Goal: Task Accomplishment & Management: Use online tool/utility

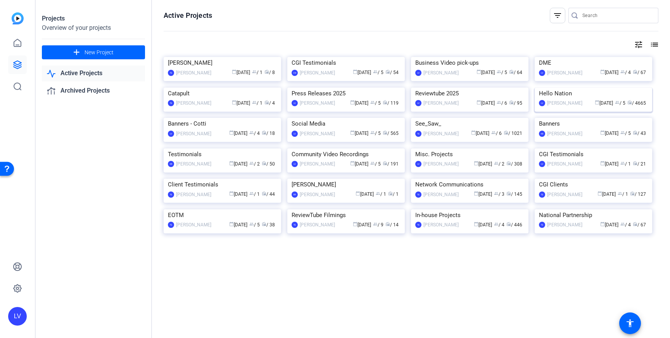
click at [571, 88] on img at bounding box center [594, 88] width 118 height 0
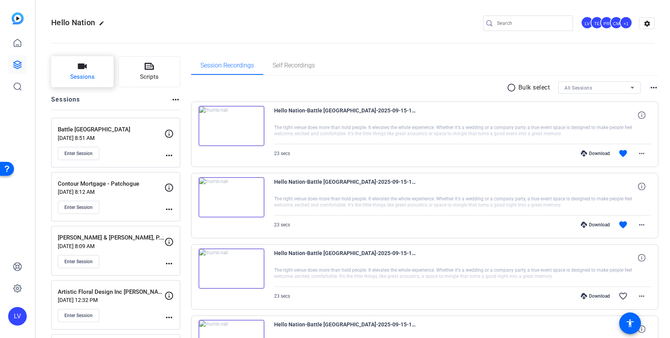
click at [80, 82] on button "Sessions" at bounding box center [82, 71] width 62 height 31
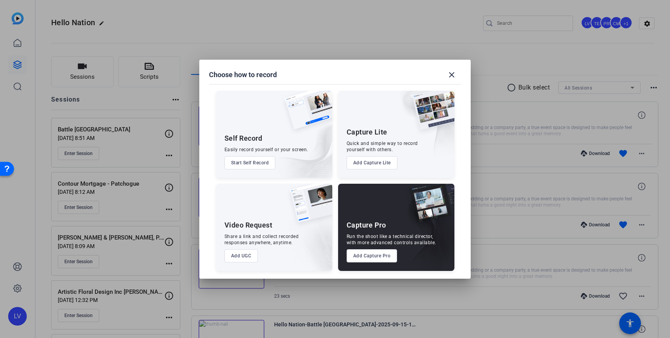
click at [369, 254] on button "Add Capture Pro" at bounding box center [372, 255] width 51 height 13
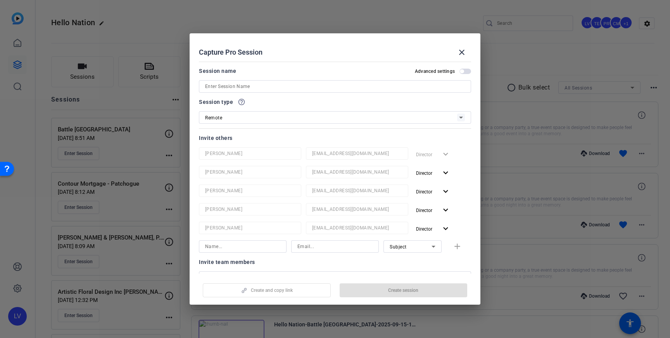
click at [265, 87] on input at bounding box center [335, 86] width 260 height 9
paste input "St. Charles Regional Chamber"
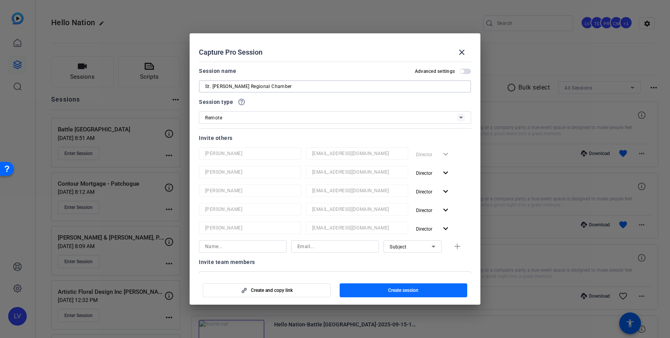
type input "St. Charles Regional Chamber"
click at [405, 291] on span "Create session" at bounding box center [403, 290] width 30 height 6
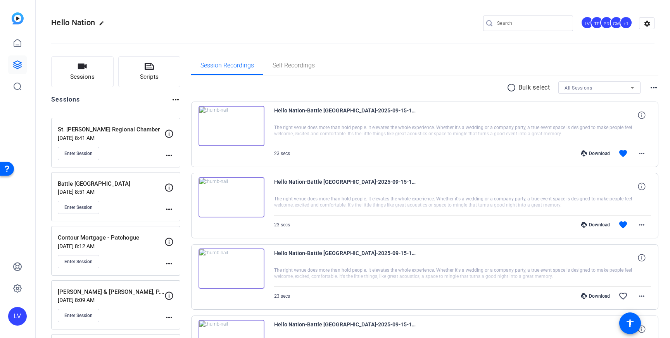
click at [169, 154] on mat-icon "more_horiz" at bounding box center [168, 155] width 9 height 9
click at [178, 164] on span "Edit Session" at bounding box center [188, 166] width 35 height 9
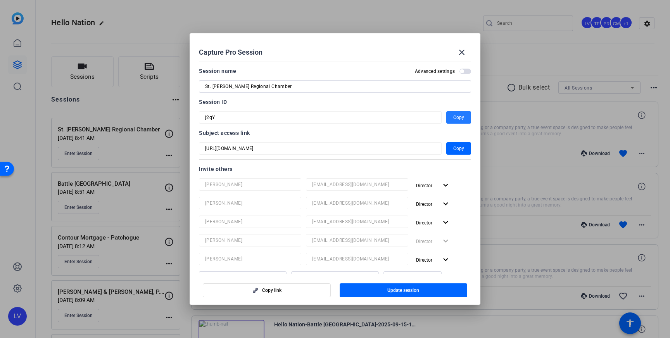
click at [453, 117] on span "button" at bounding box center [458, 117] width 25 height 19
click at [462, 53] on mat-icon "close" at bounding box center [461, 52] width 9 height 9
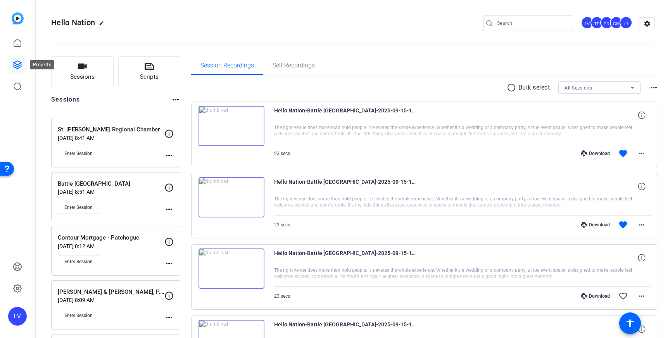
click at [21, 67] on icon at bounding box center [17, 64] width 9 height 9
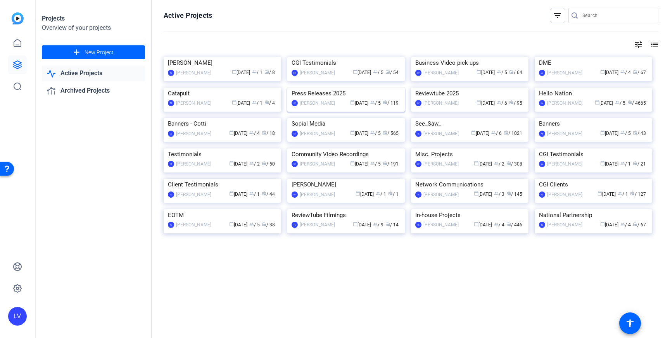
click at [337, 88] on img at bounding box center [346, 88] width 118 height 0
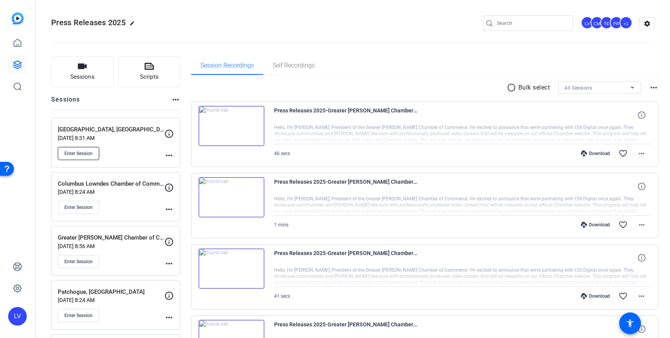
click at [92, 153] on span "Enter Session" at bounding box center [78, 154] width 28 height 6
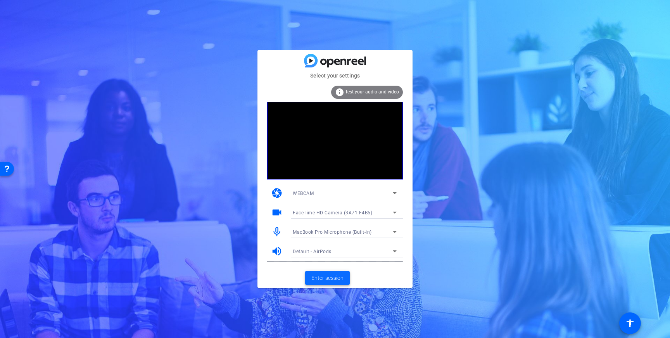
click at [315, 279] on span "Enter session" at bounding box center [327, 278] width 32 height 8
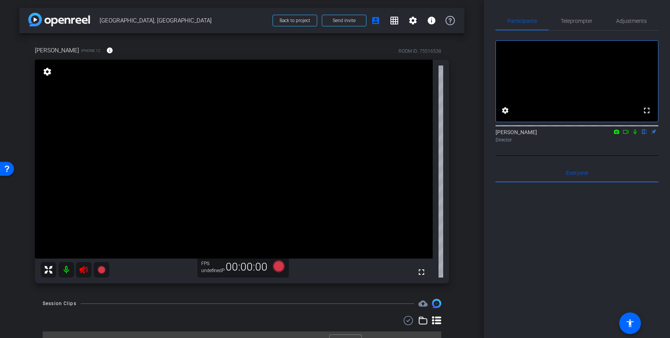
drag, startPoint x: 577, startPoint y: 22, endPoint x: 580, endPoint y: 33, distance: 10.8
click at [577, 22] on span "Teleprompter" at bounding box center [577, 20] width 32 height 5
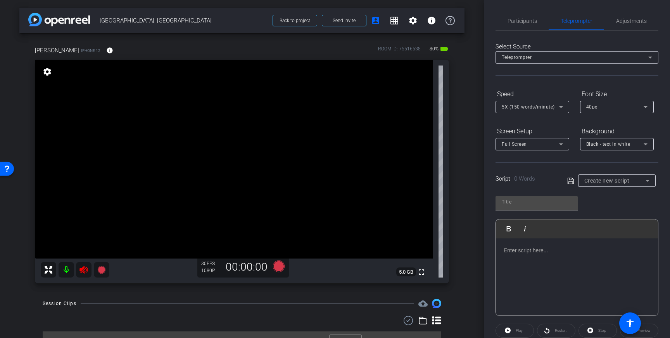
click at [549, 268] on div at bounding box center [577, 278] width 162 height 78
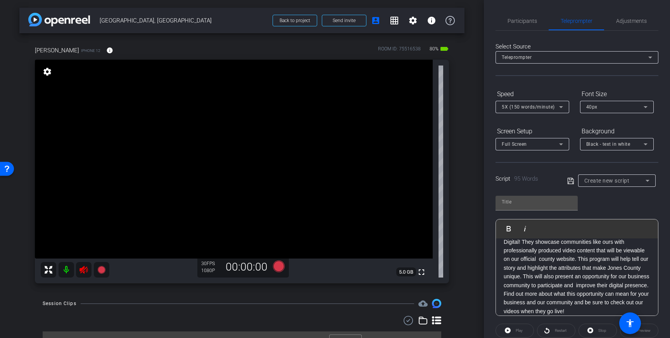
click at [555, 178] on div "Script 95 Words" at bounding box center [526, 179] width 61 height 9
drag, startPoint x: 570, startPoint y: 180, endPoint x: 74, endPoint y: 244, distance: 500.3
click at [569, 181] on icon at bounding box center [571, 181] width 7 height 9
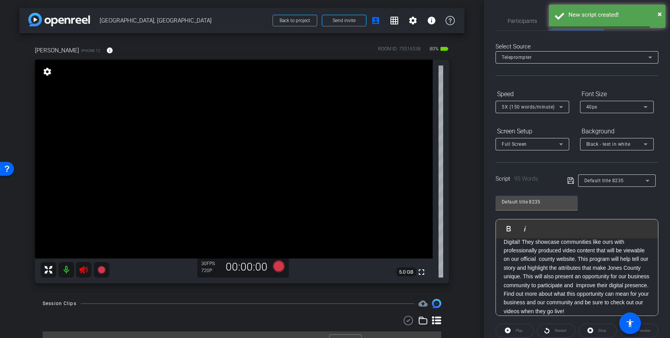
click at [88, 272] on icon at bounding box center [83, 269] width 9 height 9
click at [83, 270] on icon at bounding box center [84, 270] width 8 height 8
drag, startPoint x: 83, startPoint y: 271, endPoint x: 167, endPoint y: 255, distance: 85.7
click at [83, 271] on icon at bounding box center [84, 270] width 8 height 8
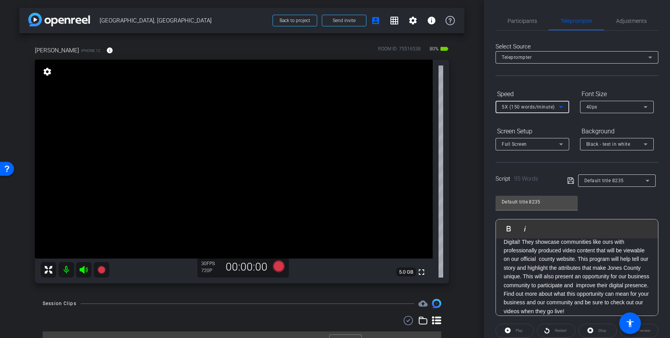
click at [548, 106] on span "5X (150 words/minute)" at bounding box center [528, 106] width 53 height 5
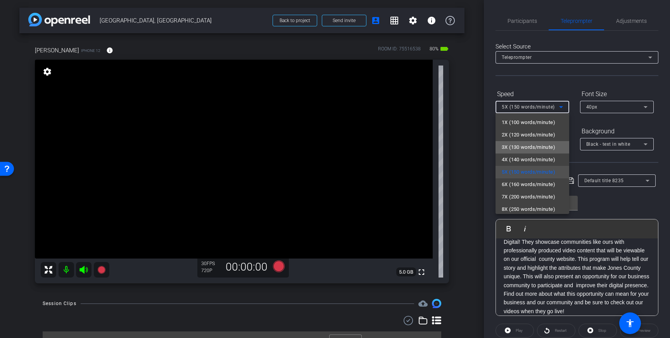
click at [528, 149] on span "3X (130 words/minute)" at bounding box center [529, 147] width 54 height 9
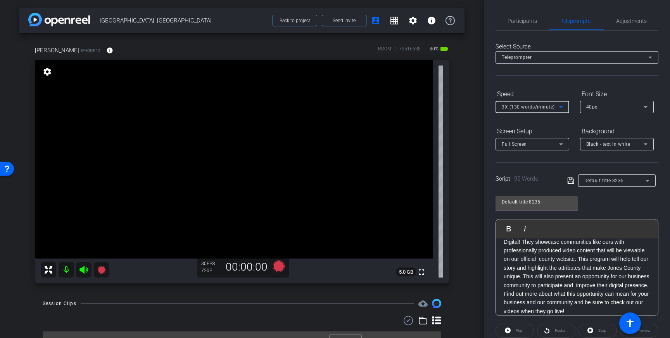
click at [639, 111] on div "40px" at bounding box center [615, 107] width 57 height 10
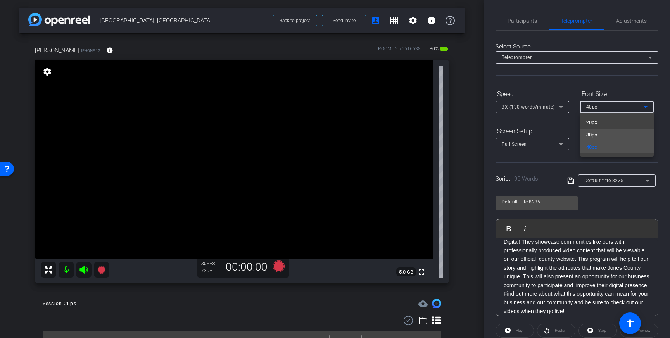
click at [615, 134] on mat-option "30px" at bounding box center [617, 135] width 74 height 12
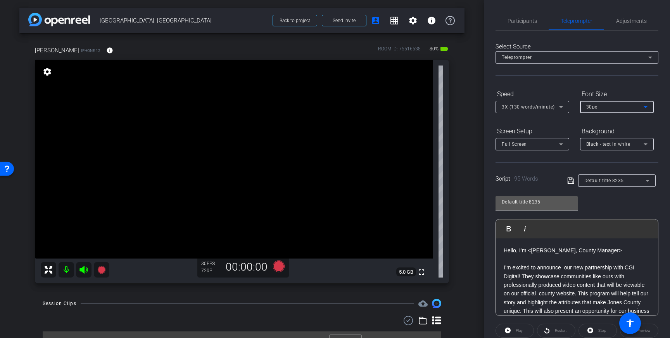
click at [548, 200] on input "Default title 8235" at bounding box center [537, 201] width 70 height 9
drag, startPoint x: 547, startPoint y: 202, endPoint x: 489, endPoint y: 201, distance: 58.6
click at [489, 201] on div "Participants Teleprompter Adjustments settings Louis Voss flip Director Everyon…" at bounding box center [577, 169] width 186 height 338
type input "Jones County"
click at [569, 181] on icon at bounding box center [571, 180] width 7 height 9
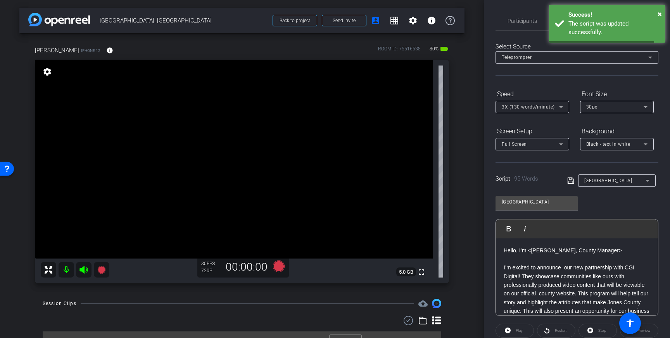
scroll to position [86, 0]
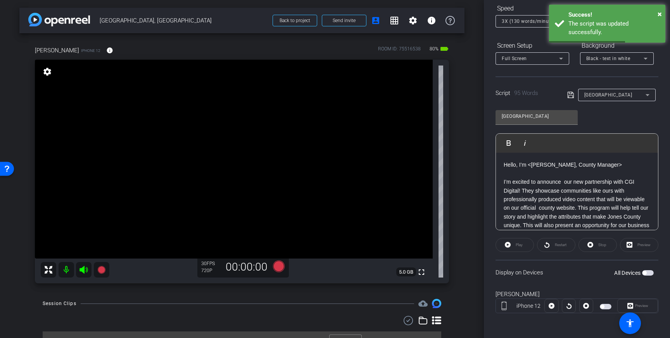
click at [532, 166] on p "Hello, I’m <Kyle Smith, County Manager> I’m excited to announce our new partner…" at bounding box center [577, 213] width 147 height 104
click at [605, 165] on p "Hello, I’m Kyle Smith, County Manager> I’m excited to announce our new partners…" at bounding box center [577, 213] width 147 height 104
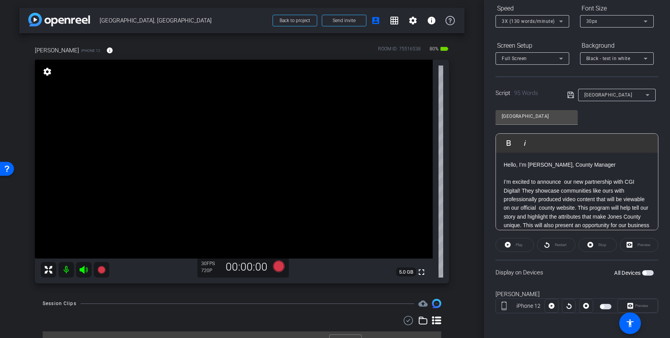
click at [569, 95] on icon at bounding box center [571, 95] width 6 height 6
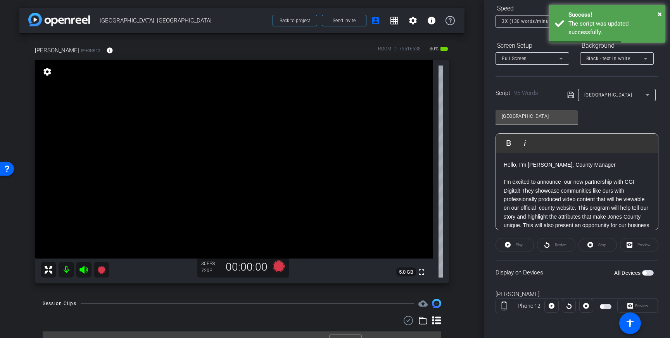
scroll to position [0, 0]
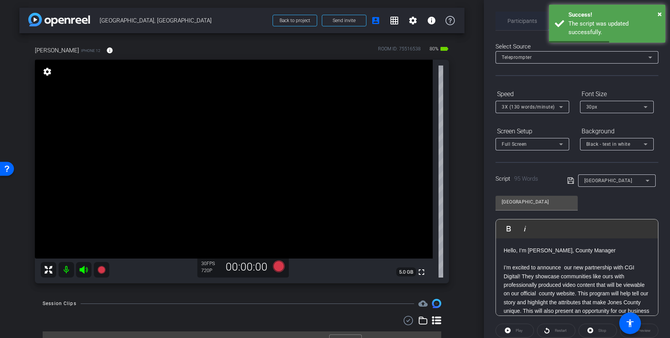
click at [517, 20] on span "Participants" at bounding box center [522, 20] width 29 height 5
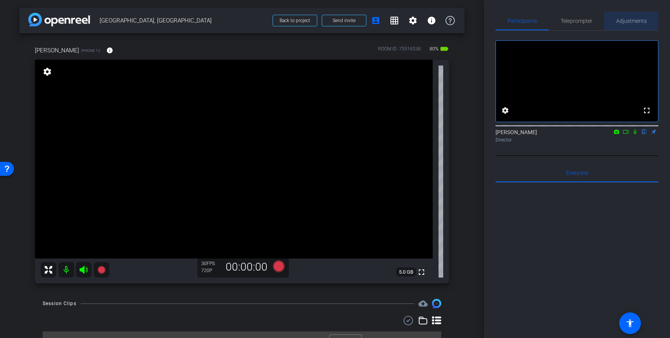
click at [628, 23] on span "Adjustments" at bounding box center [631, 20] width 31 height 5
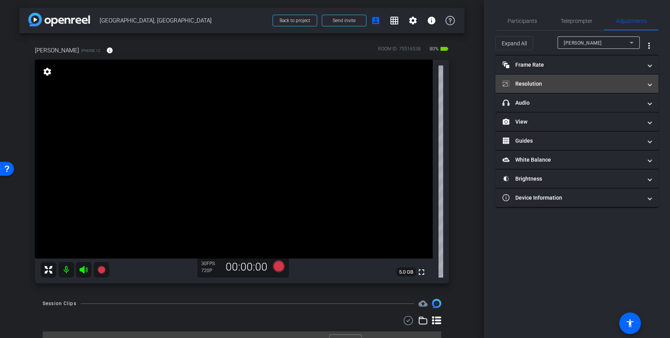
click at [600, 85] on mat-panel-title "Resolution" at bounding box center [573, 84] width 140 height 8
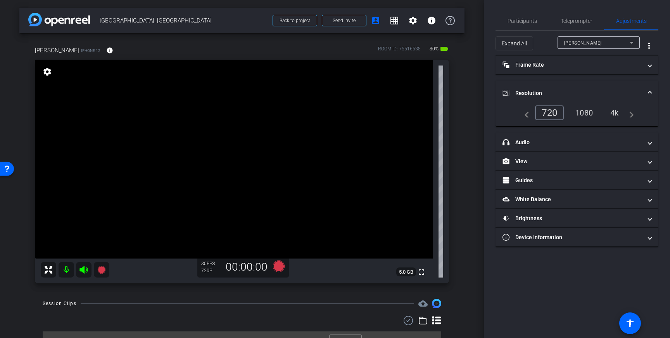
click at [616, 113] on div "4k" at bounding box center [615, 112] width 20 height 13
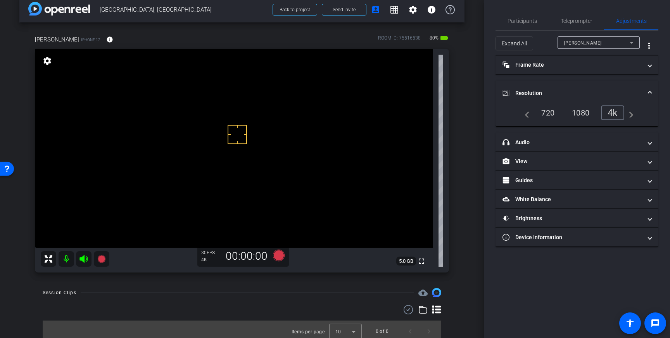
scroll to position [15, 0]
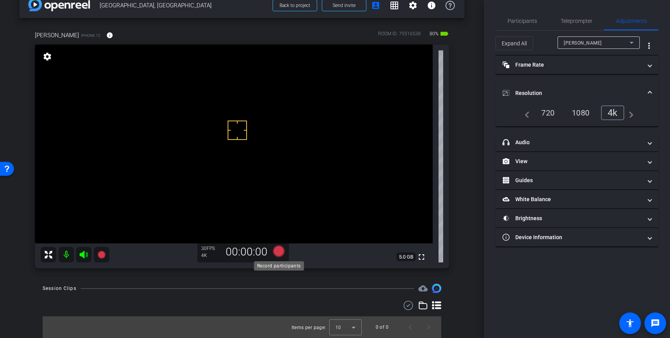
click at [279, 251] on icon at bounding box center [279, 252] width 12 height 12
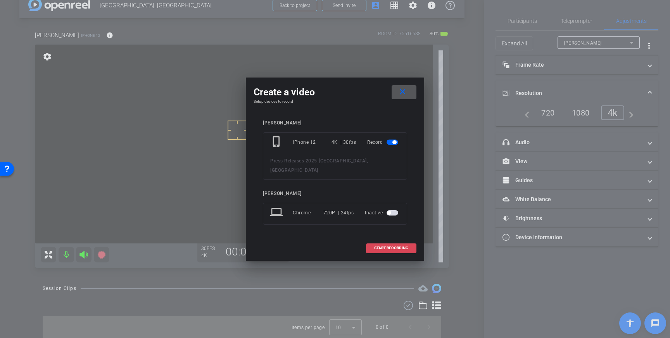
click at [381, 246] on span "START RECORDING" at bounding box center [391, 248] width 34 height 4
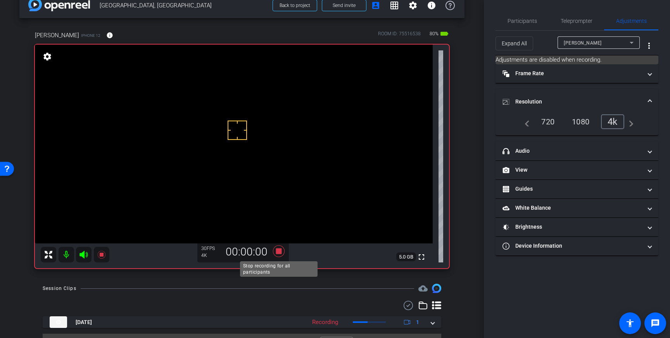
click at [276, 251] on icon at bounding box center [279, 251] width 19 height 14
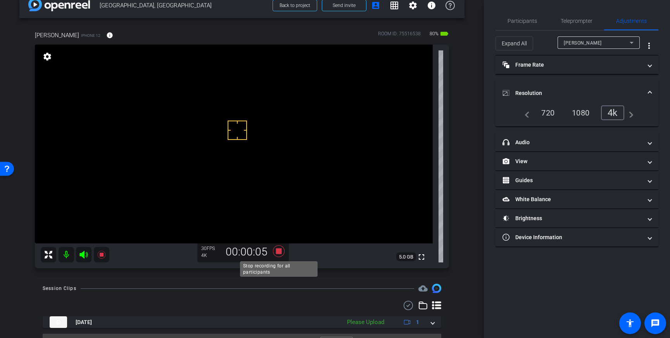
click at [280, 251] on icon at bounding box center [279, 252] width 12 height 12
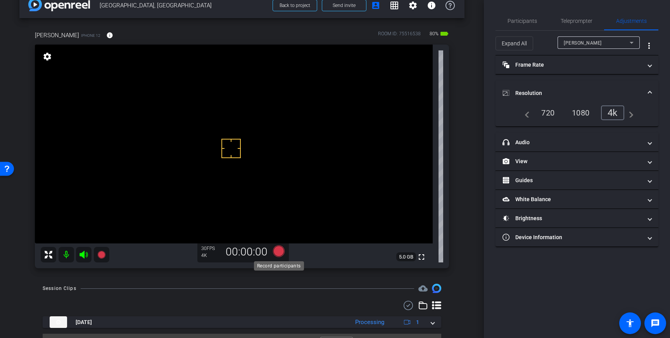
click at [279, 254] on icon at bounding box center [279, 252] width 12 height 12
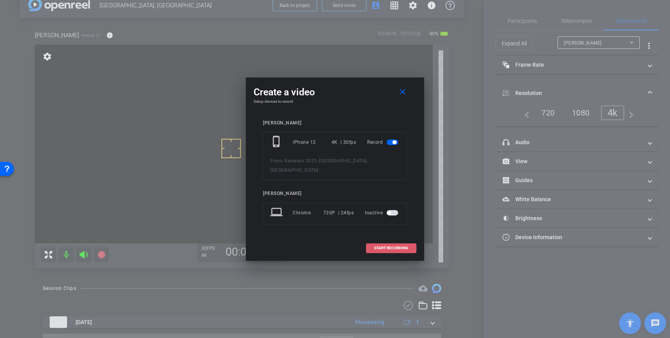
click at [386, 246] on span "START RECORDING" at bounding box center [391, 248] width 34 height 4
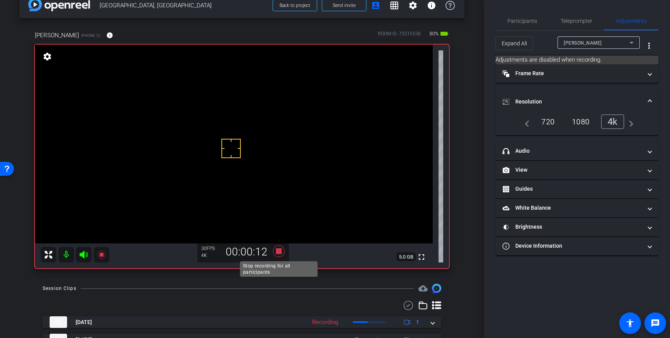
click at [278, 253] on icon at bounding box center [279, 252] width 12 height 12
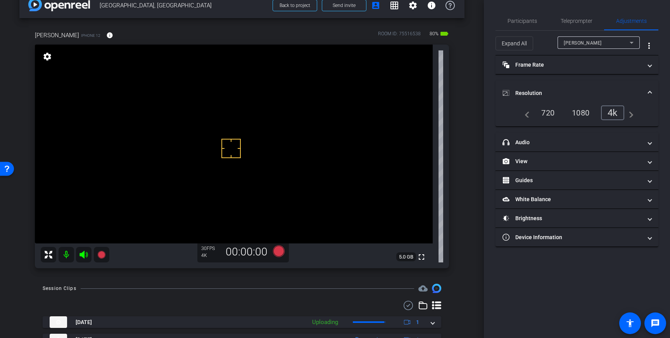
drag, startPoint x: 573, startPoint y: 19, endPoint x: 637, endPoint y: 105, distance: 106.4
click at [573, 19] on span "Teleprompter" at bounding box center [577, 20] width 32 height 5
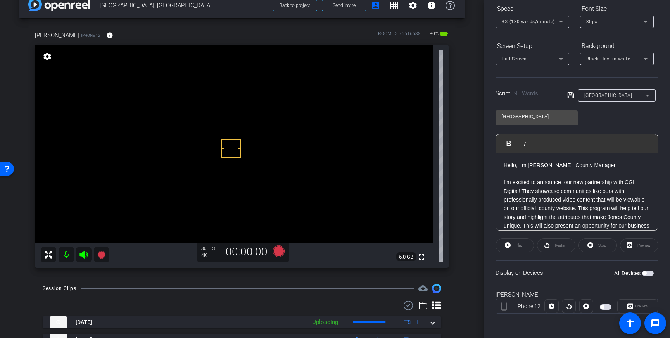
scroll to position [86, 0]
click at [645, 273] on span "button" at bounding box center [645, 273] width 4 height 4
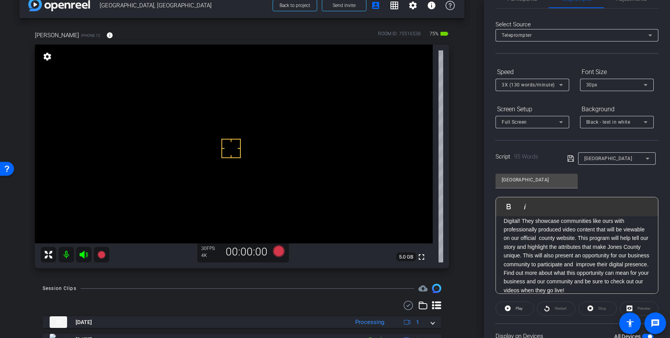
scroll to position [42, 0]
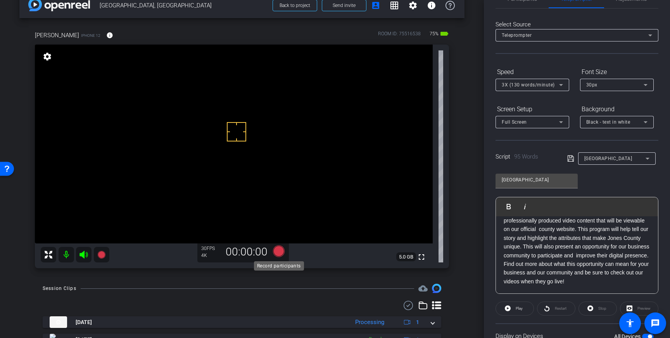
click at [281, 253] on icon at bounding box center [279, 252] width 12 height 12
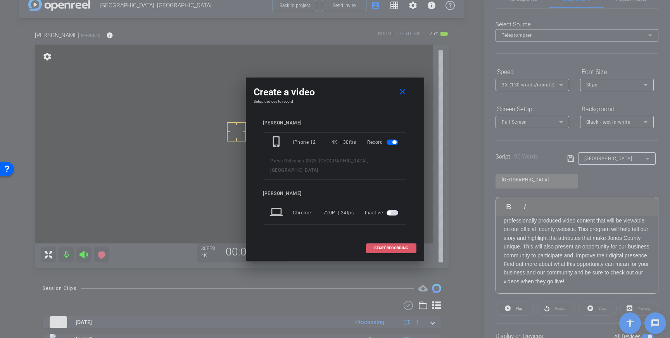
click at [395, 246] on span "START RECORDING" at bounding box center [391, 248] width 34 height 4
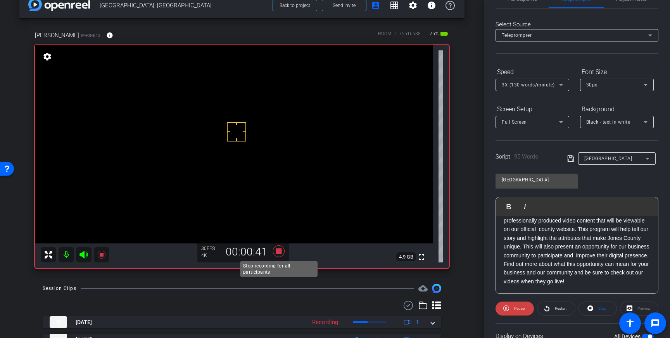
click at [280, 251] on icon at bounding box center [279, 252] width 12 height 12
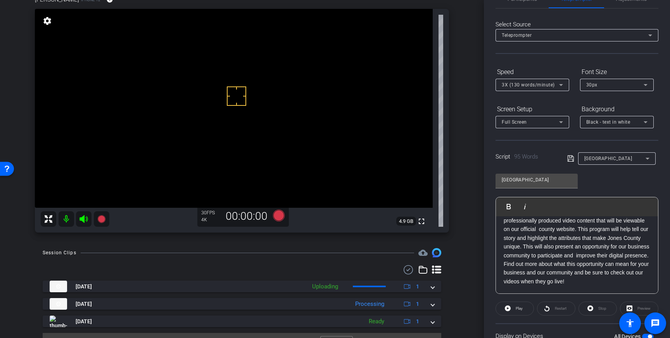
scroll to position [54, 0]
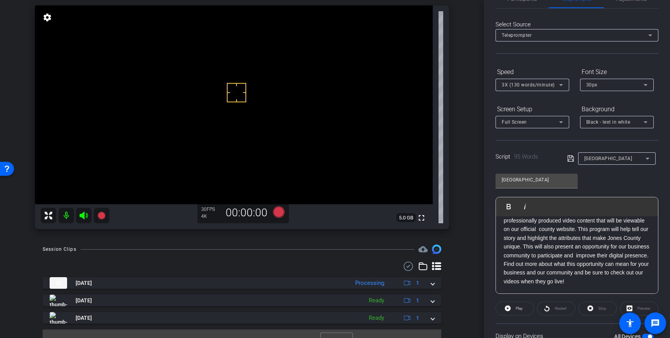
drag, startPoint x: 196, startPoint y: 75, endPoint x: 197, endPoint y: 79, distance: 4.4
drag, startPoint x: 199, startPoint y: 66, endPoint x: 201, endPoint y: 79, distance: 12.9
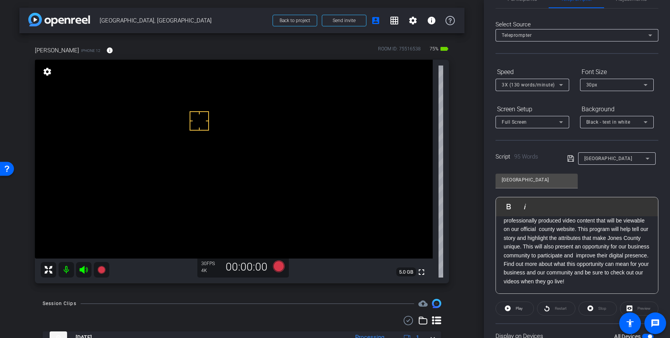
scroll to position [0, 0]
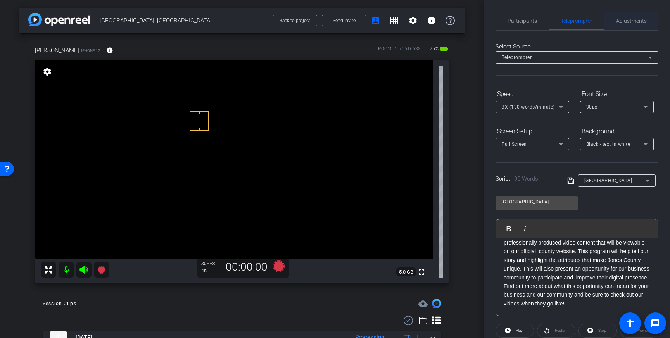
drag, startPoint x: 629, startPoint y: 19, endPoint x: 620, endPoint y: 19, distance: 8.9
click at [629, 19] on span "Adjustments" at bounding box center [631, 20] width 31 height 5
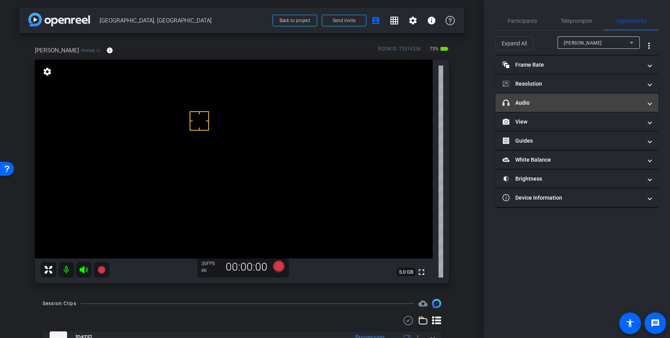
click at [597, 99] on mat-panel-title "headphone icon Audio" at bounding box center [573, 103] width 140 height 8
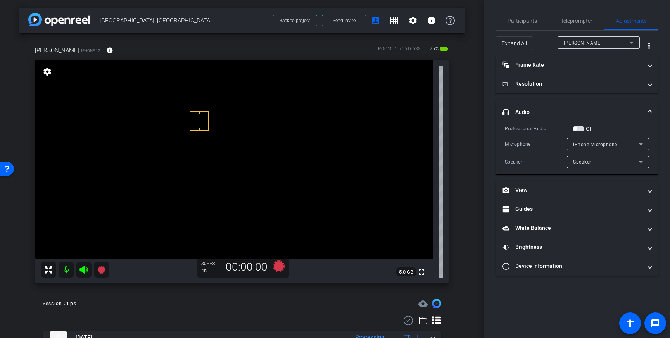
drag, startPoint x: 581, startPoint y: 127, endPoint x: 509, endPoint y: 164, distance: 81.5
click at [581, 127] on span "button" at bounding box center [579, 128] width 12 height 5
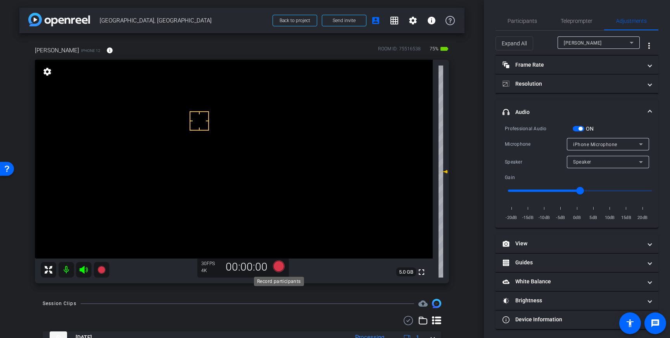
click at [278, 268] on icon at bounding box center [279, 267] width 12 height 12
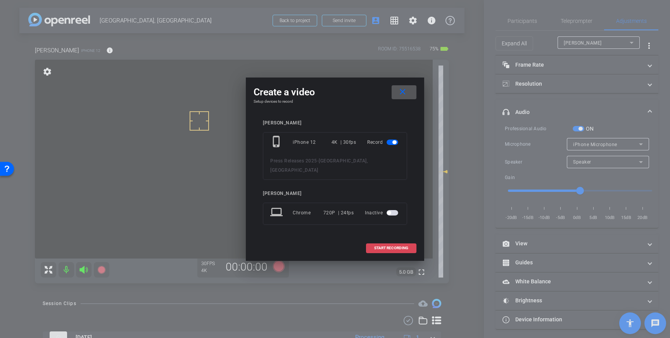
click at [386, 239] on span at bounding box center [392, 248] width 50 height 19
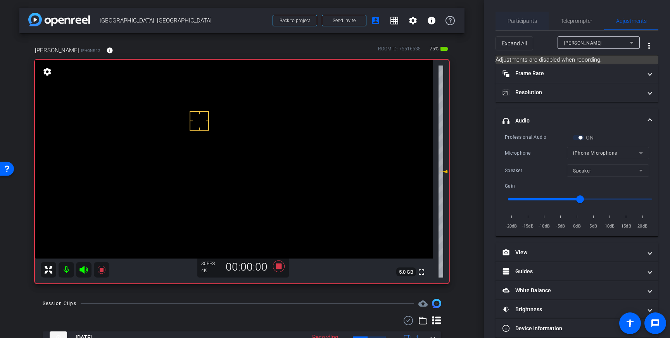
click at [528, 23] on span "Participants" at bounding box center [522, 20] width 29 height 5
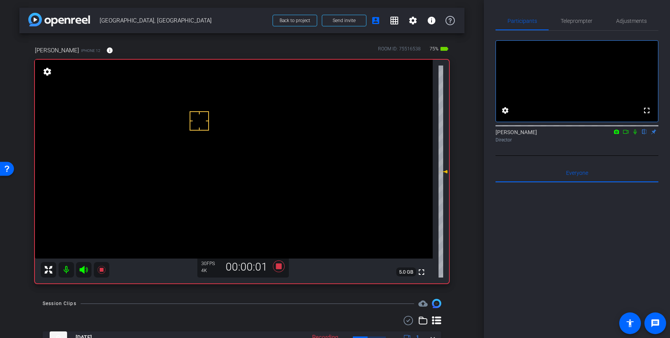
click at [635, 135] on icon at bounding box center [635, 132] width 3 height 5
click at [635, 135] on icon at bounding box center [635, 132] width 4 height 5
click at [275, 265] on icon at bounding box center [279, 267] width 19 height 14
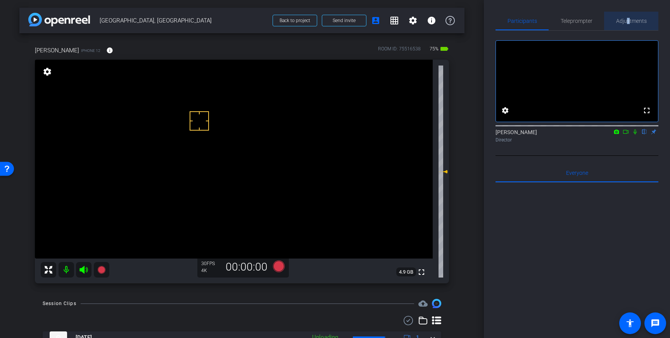
click at [628, 23] on span "Adjustments" at bounding box center [631, 20] width 31 height 5
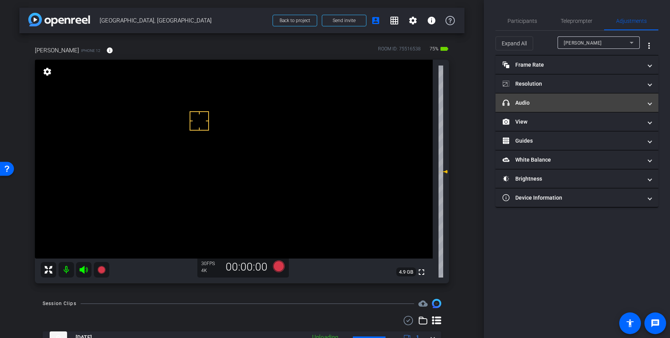
click at [616, 106] on mat-panel-title "headphone icon Audio" at bounding box center [573, 103] width 140 height 8
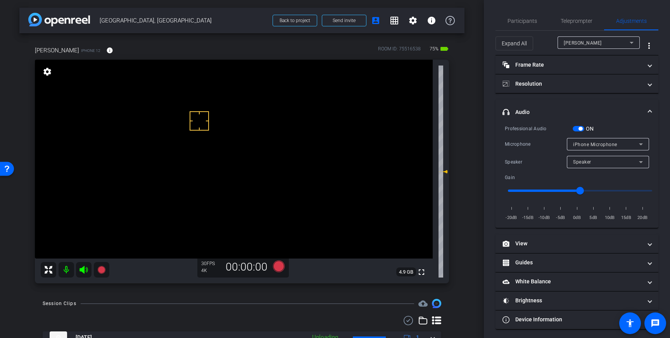
click at [581, 130] on span "button" at bounding box center [581, 129] width 4 height 4
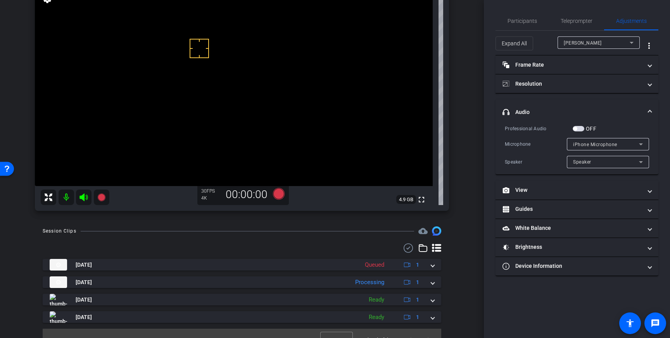
scroll to position [77, 0]
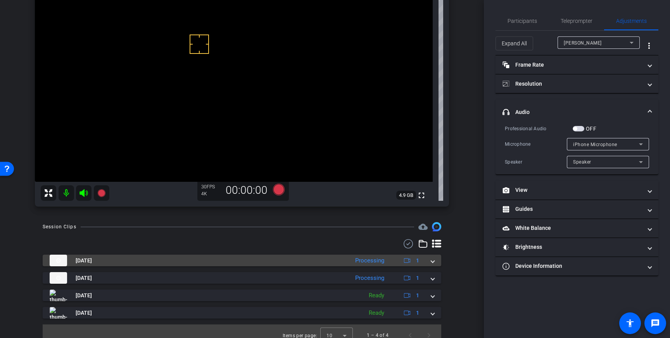
click at [435, 264] on mat-expansion-panel-header "Sep 16, 2025 Processing 1" at bounding box center [242, 261] width 399 height 12
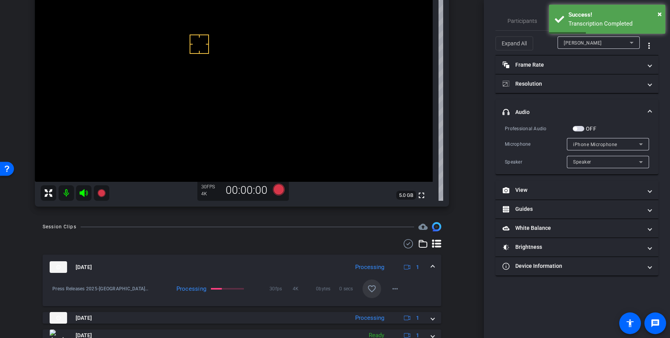
click at [372, 288] on mat-icon "favorite_border" at bounding box center [371, 288] width 9 height 9
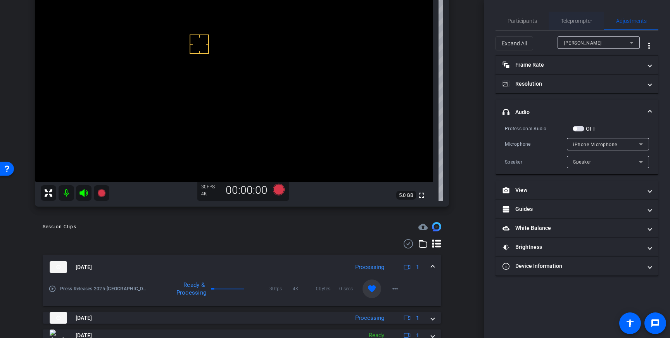
click at [568, 21] on span "Teleprompter" at bounding box center [577, 20] width 32 height 5
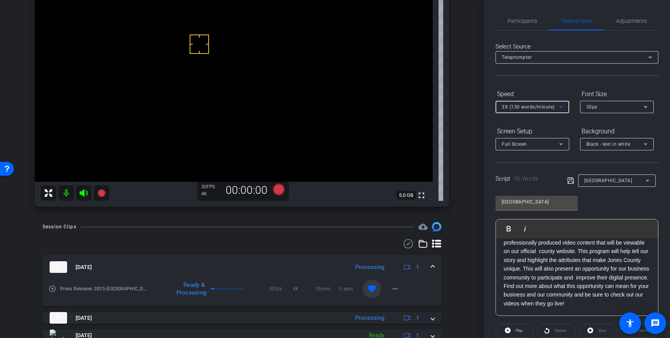
click at [550, 104] on span "3X (130 words/minute)" at bounding box center [528, 106] width 53 height 5
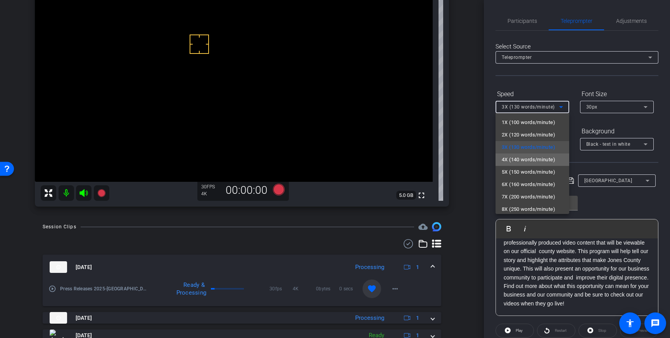
click at [529, 159] on span "4X (140 words/minute)" at bounding box center [529, 159] width 54 height 9
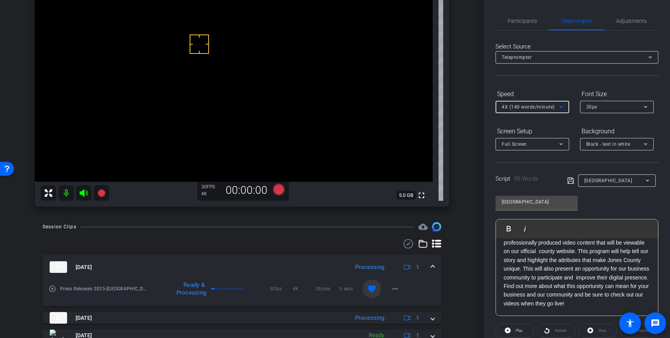
click at [573, 175] on div "Jones County" at bounding box center [614, 181] width 92 height 12
click at [568, 186] on div "Jones County" at bounding box center [614, 181] width 92 height 12
click at [571, 182] on icon at bounding box center [571, 180] width 7 height 9
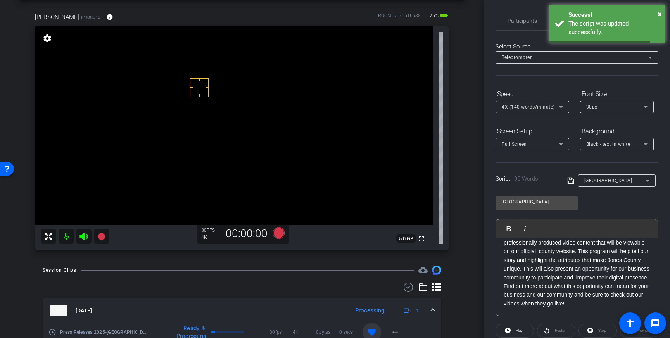
scroll to position [29, 0]
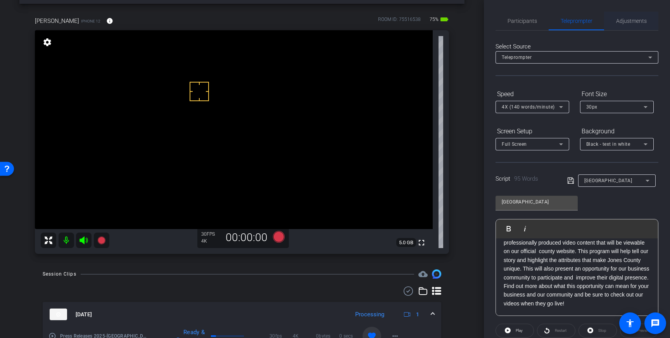
drag, startPoint x: 639, startPoint y: 24, endPoint x: 639, endPoint y: 30, distance: 5.9
click at [639, 24] on span "Adjustments" at bounding box center [631, 21] width 31 height 19
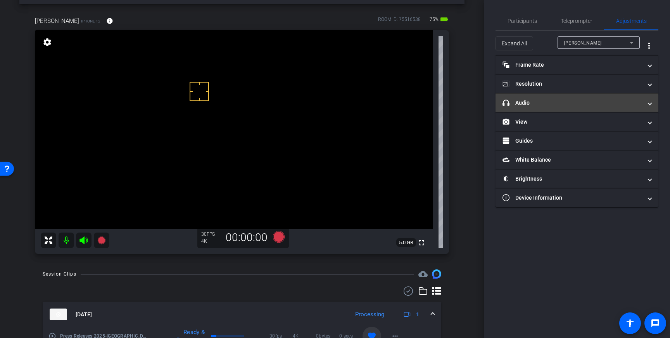
click at [601, 102] on mat-panel-title "headphone icon Audio" at bounding box center [573, 103] width 140 height 8
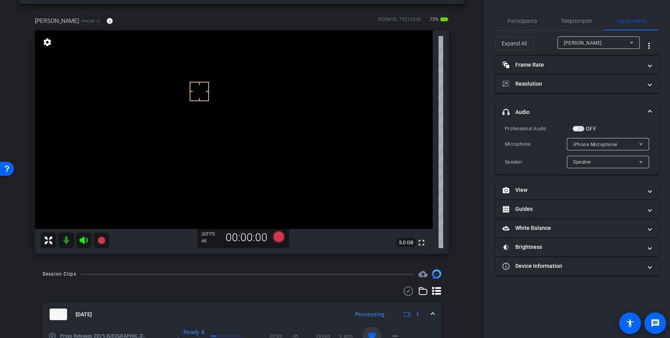
drag, startPoint x: 580, startPoint y: 127, endPoint x: 498, endPoint y: 152, distance: 85.4
click at [580, 127] on span "button" at bounding box center [579, 128] width 12 height 5
click at [276, 238] on icon at bounding box center [279, 237] width 12 height 12
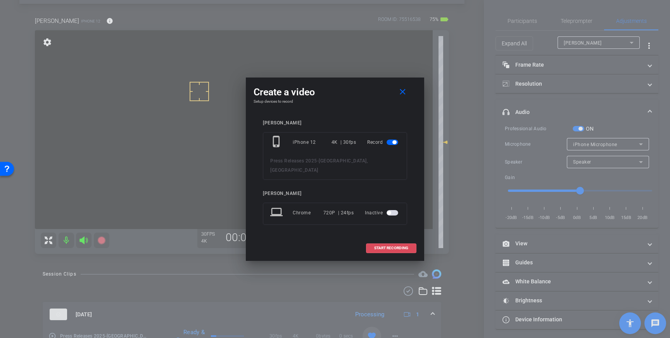
drag, startPoint x: 376, startPoint y: 246, endPoint x: 432, endPoint y: 206, distance: 68.2
click at [376, 246] on span "START RECORDING" at bounding box center [391, 248] width 34 height 4
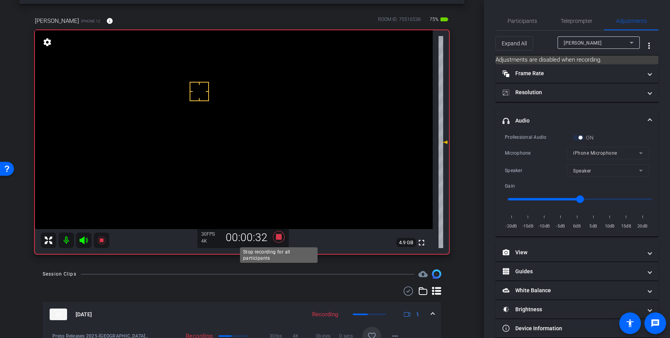
click at [280, 239] on icon at bounding box center [279, 237] width 12 height 12
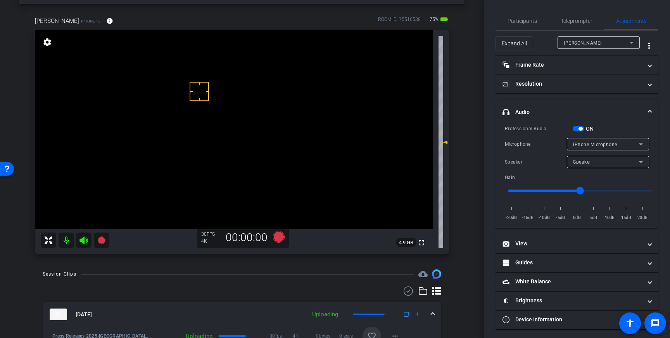
click at [578, 129] on span "button" at bounding box center [579, 128] width 12 height 5
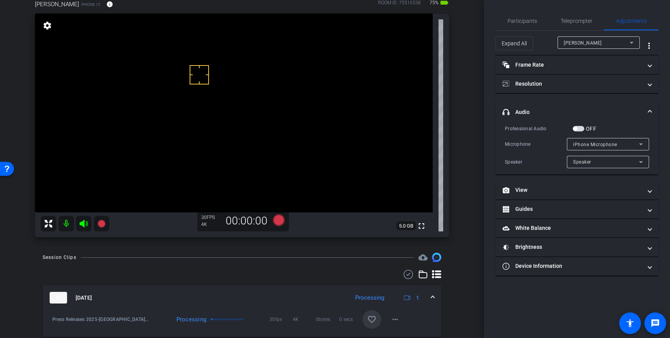
scroll to position [36, 0]
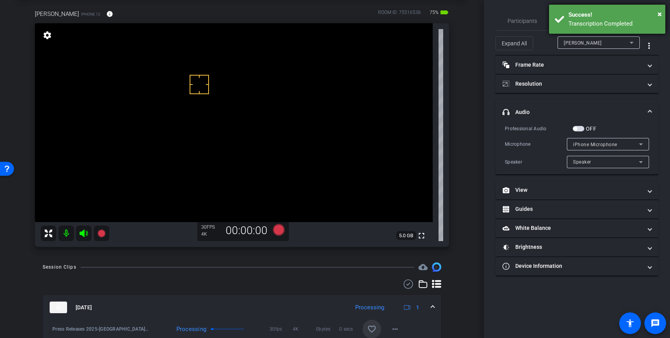
click at [588, 30] on div "× Success! Transcription Completed" at bounding box center [607, 19] width 116 height 29
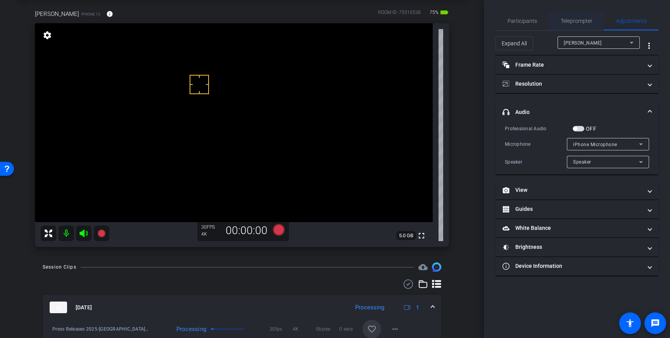
click at [579, 22] on span "Teleprompter" at bounding box center [577, 20] width 32 height 5
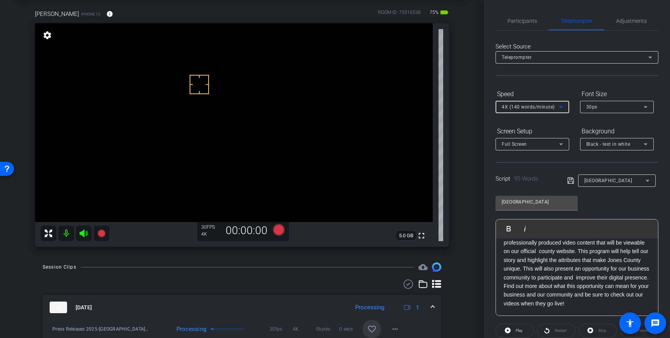
click at [555, 109] on div "4X (140 words/minute)" at bounding box center [530, 107] width 57 height 10
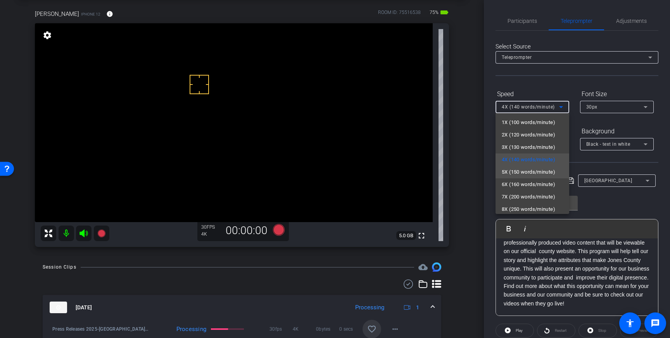
click at [526, 171] on span "5X (150 words/minute)" at bounding box center [529, 172] width 54 height 9
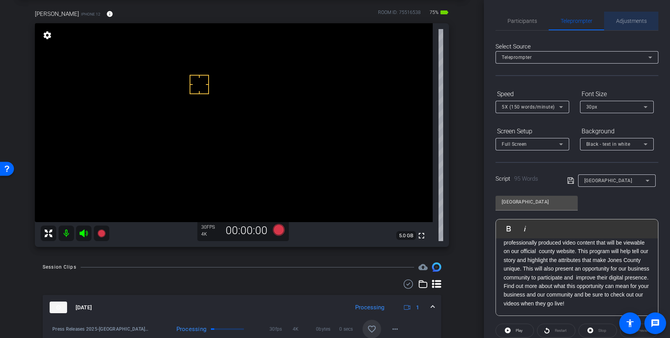
click at [635, 24] on span "Adjustments" at bounding box center [631, 20] width 31 height 5
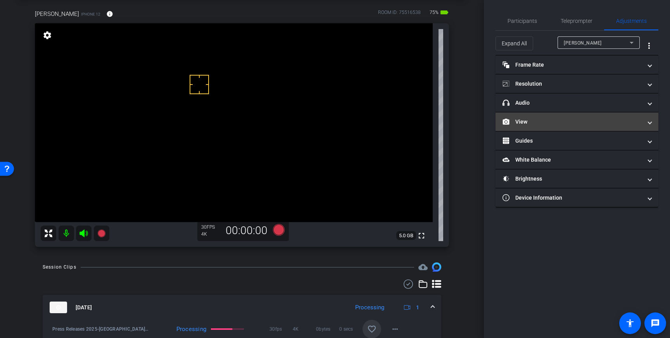
click at [594, 122] on mat-panel-title "View" at bounding box center [573, 122] width 140 height 8
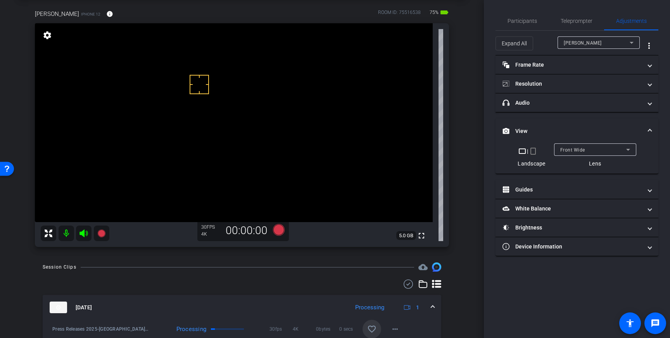
click at [637, 125] on mat-expansion-panel-header "View" at bounding box center [577, 131] width 163 height 25
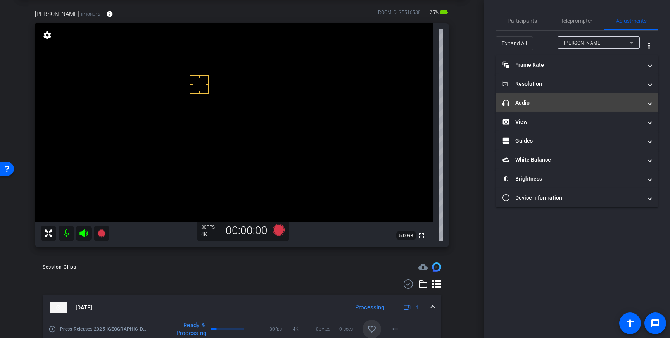
click at [580, 104] on mat-panel-title "headphone icon Audio" at bounding box center [573, 103] width 140 height 8
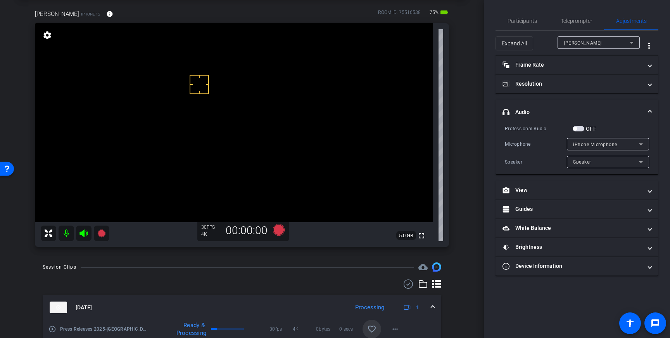
click at [580, 128] on span "button" at bounding box center [579, 128] width 12 height 5
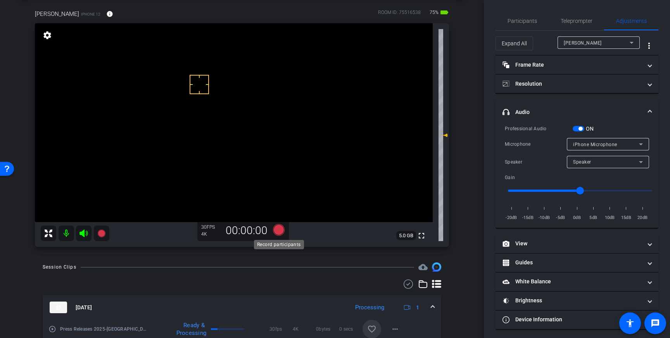
click at [279, 230] on icon at bounding box center [279, 230] width 12 height 12
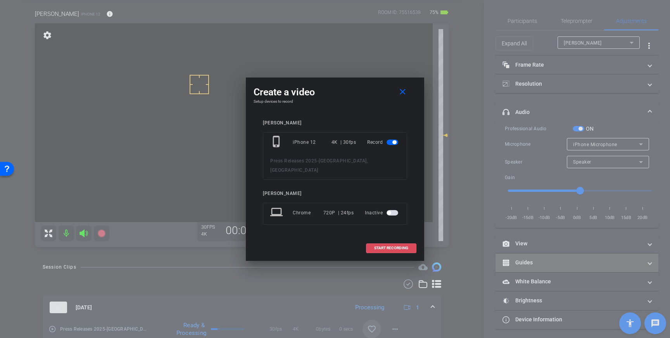
drag, startPoint x: 386, startPoint y: 244, endPoint x: 523, endPoint y: 255, distance: 137.8
click at [388, 246] on span "START RECORDING" at bounding box center [391, 248] width 34 height 4
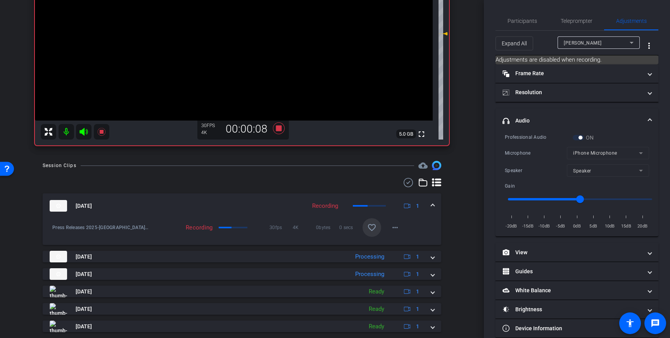
scroll to position [138, 0]
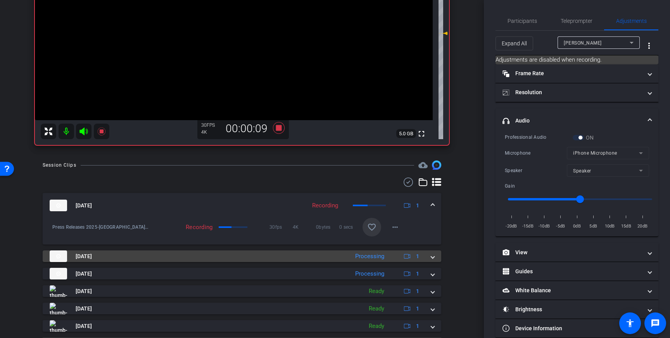
click at [432, 257] on span at bounding box center [432, 257] width 3 height 8
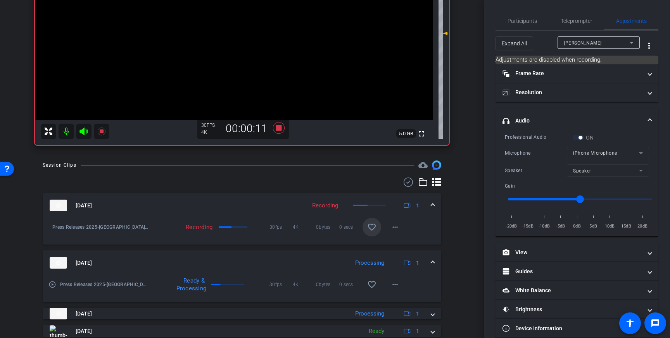
click at [432, 258] on mat-expansion-panel-header "Sep 16, 2025 Processing 1" at bounding box center [242, 263] width 399 height 25
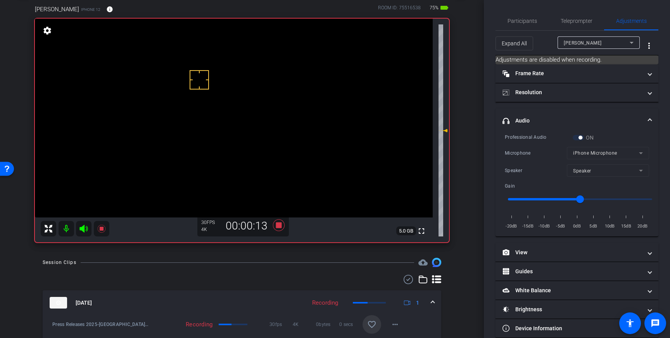
scroll to position [33, 0]
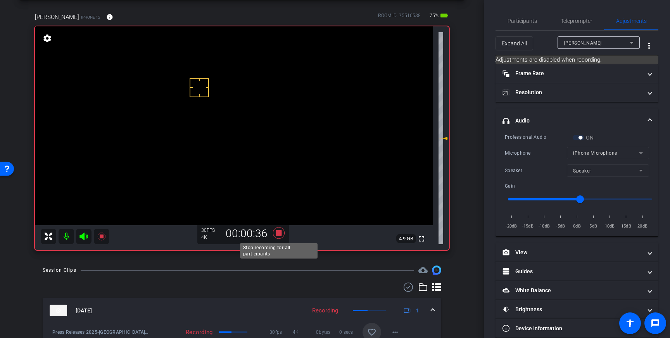
click at [280, 235] on icon at bounding box center [279, 233] width 12 height 12
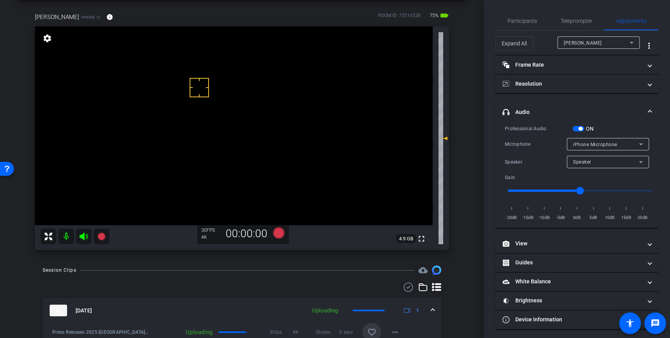
click at [581, 128] on span "button" at bounding box center [581, 129] width 4 height 4
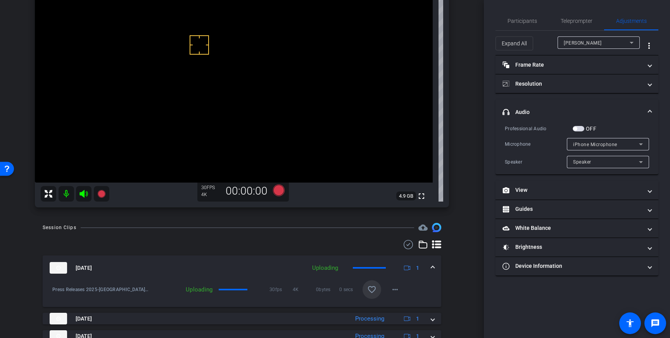
scroll to position [78, 0]
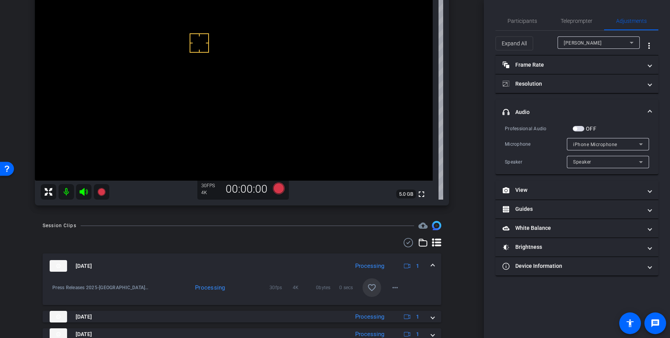
click at [372, 291] on mat-icon "favorite_border" at bounding box center [371, 287] width 9 height 9
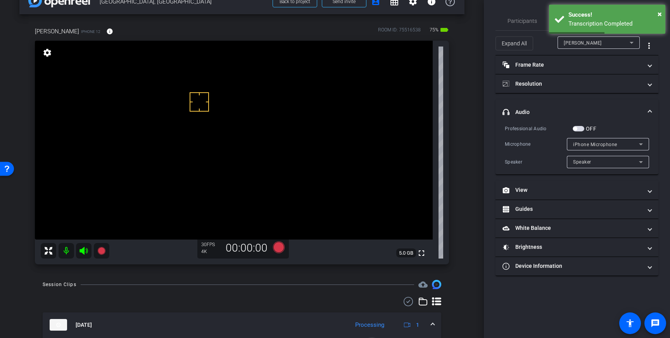
scroll to position [19, 0]
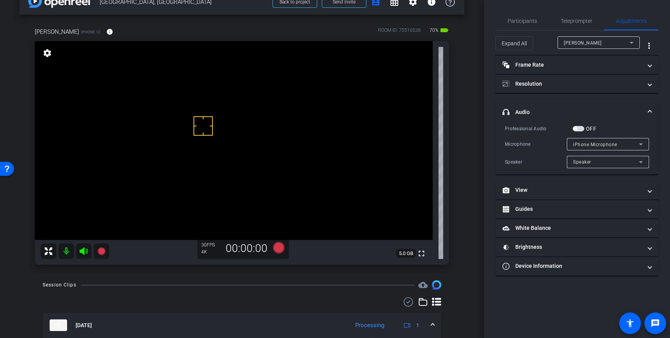
drag, startPoint x: 580, startPoint y: 128, endPoint x: 555, endPoint y: 137, distance: 26.3
click at [580, 129] on span "button" at bounding box center [579, 128] width 12 height 5
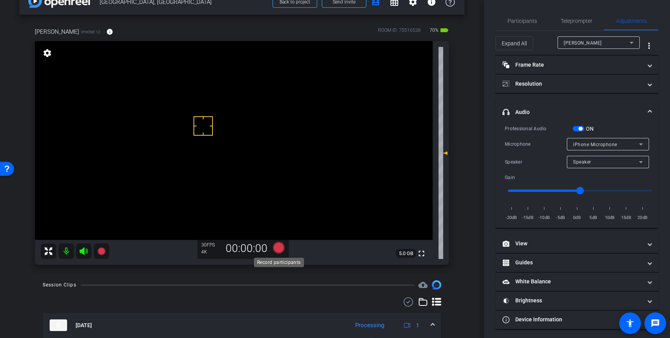
click at [278, 249] on icon at bounding box center [279, 248] width 12 height 12
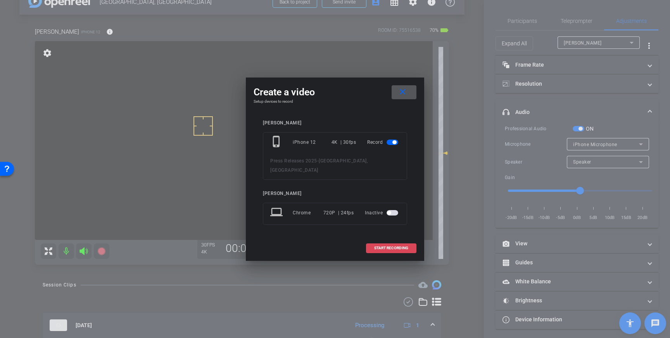
drag, startPoint x: 390, startPoint y: 241, endPoint x: 410, endPoint y: 241, distance: 20.6
click at [391, 241] on span at bounding box center [392, 248] width 50 height 19
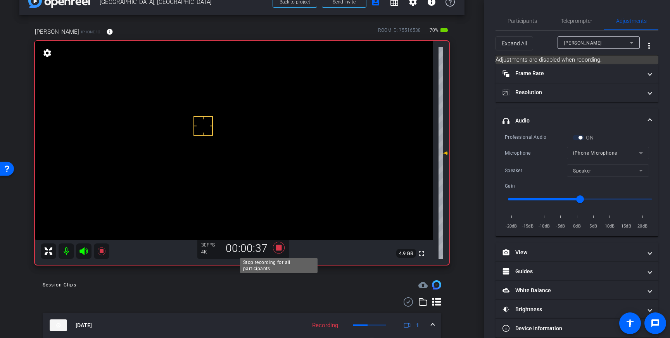
click at [279, 247] on icon at bounding box center [279, 248] width 12 height 12
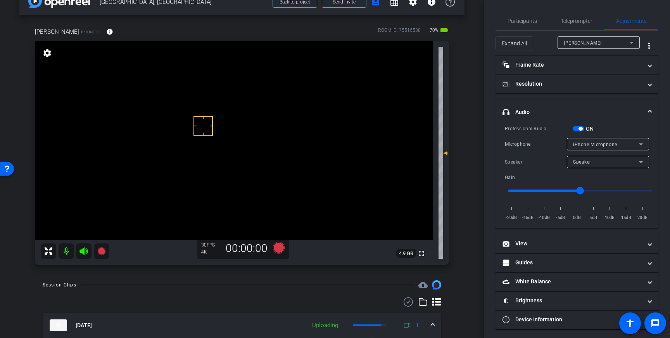
click at [582, 125] on div "ON" at bounding box center [583, 129] width 21 height 8
click at [579, 128] on span "button" at bounding box center [581, 129] width 4 height 4
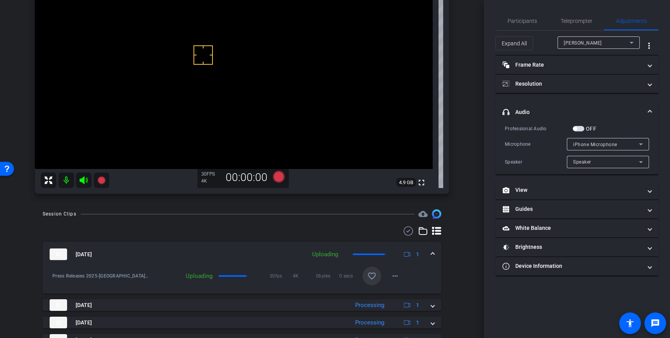
scroll to position [86, 0]
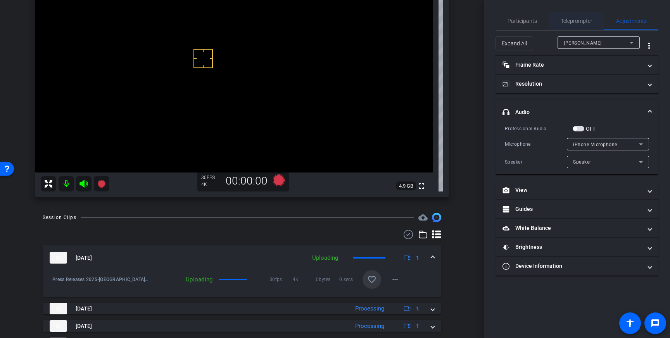
click at [564, 21] on span "Teleprompter" at bounding box center [577, 20] width 32 height 5
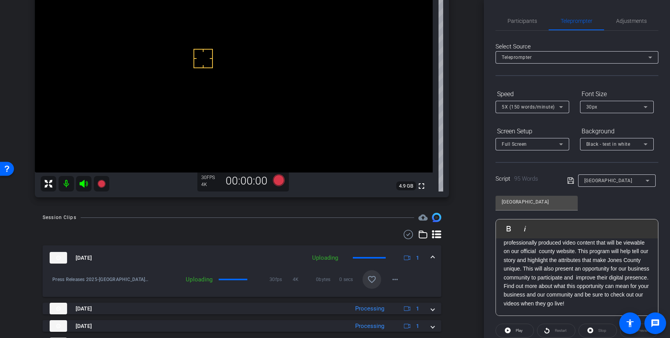
scroll to position [86, 0]
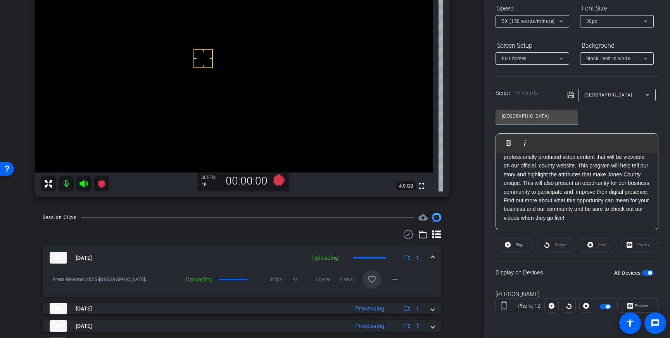
click at [649, 273] on span "button" at bounding box center [650, 273] width 4 height 4
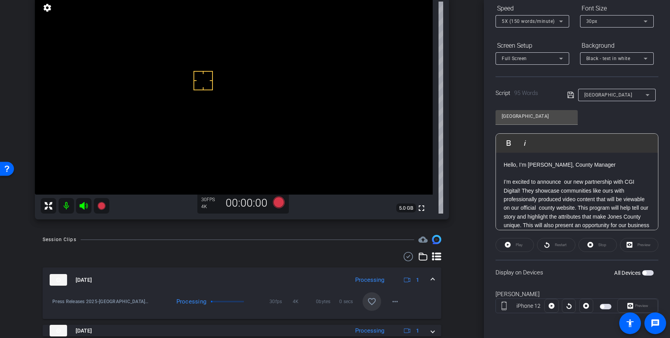
scroll to position [0, 0]
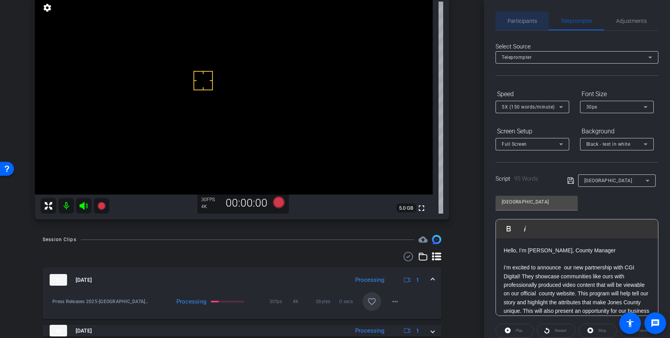
click at [519, 22] on span "Participants" at bounding box center [522, 20] width 29 height 5
